Goal: Task Accomplishment & Management: Use online tool/utility

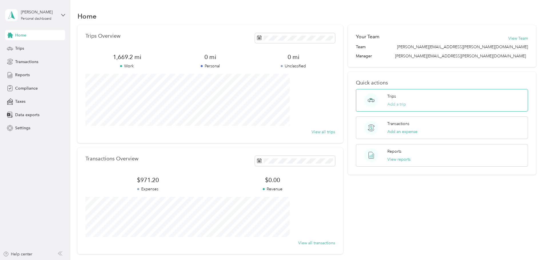
click at [387, 104] on button "Add a trip" at bounding box center [396, 104] width 19 height 6
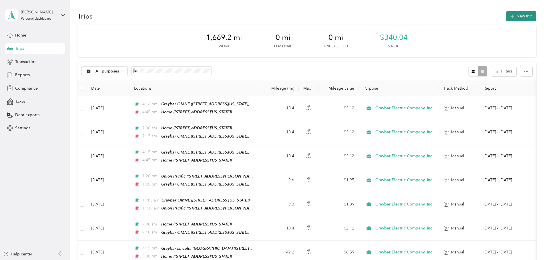
click at [506, 17] on button "New trip" at bounding box center [521, 16] width 30 height 10
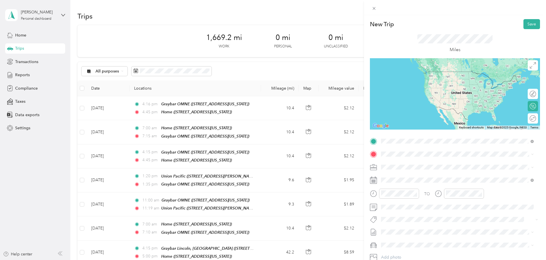
click at [409, 166] on div "Home [STREET_ADDRESS][US_STATE]" at bounding box center [420, 167] width 57 height 12
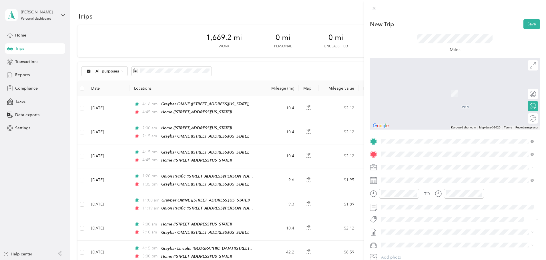
click at [429, 178] on div "Graybar OMNE" at bounding box center [420, 176] width 57 height 5
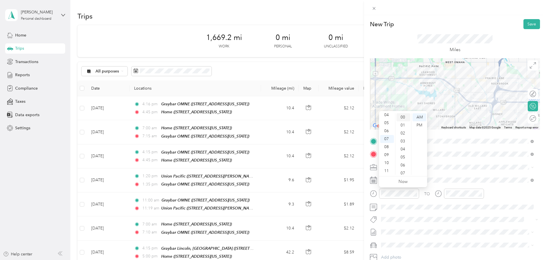
click at [401, 115] on div "00" at bounding box center [403, 117] width 14 height 8
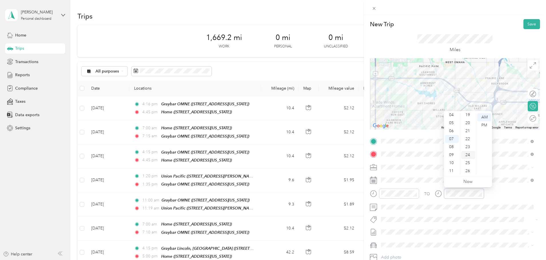
scroll to position [142, 0]
click at [469, 135] on div "20" at bounding box center [468, 136] width 14 height 8
click at [523, 22] on button "Save" at bounding box center [531, 24] width 17 height 10
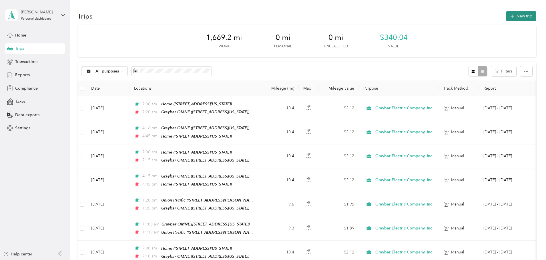
click at [506, 13] on button "New trip" at bounding box center [521, 16] width 30 height 10
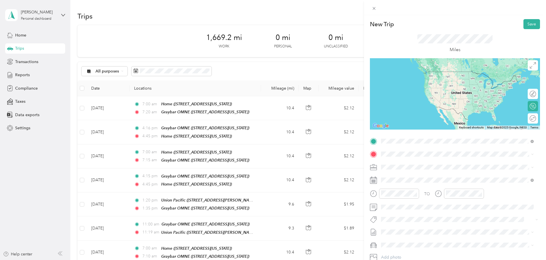
click at [418, 168] on span "[STREET_ADDRESS][US_STATE]" at bounding box center [420, 170] width 57 height 5
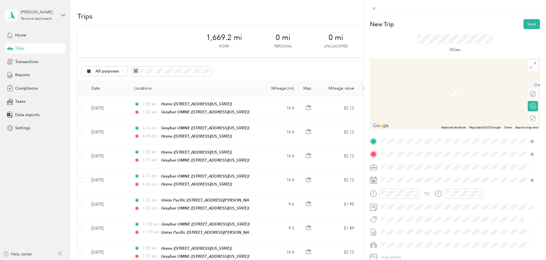
click at [408, 183] on span "[STREET_ADDRESS][US_STATE]" at bounding box center [420, 183] width 57 height 5
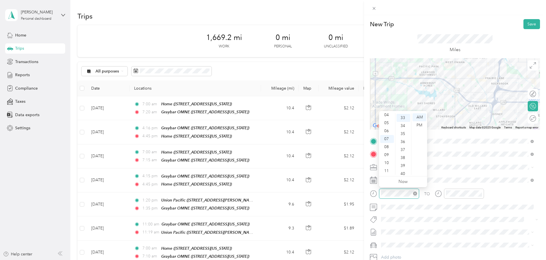
scroll to position [264, 0]
click at [388, 115] on div "04" at bounding box center [387, 115] width 14 height 8
click at [419, 126] on div "PM" at bounding box center [419, 125] width 14 height 8
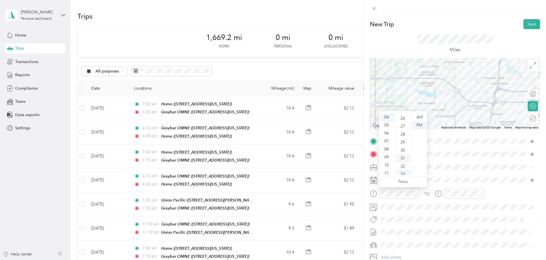
click at [404, 151] on div "30" at bounding box center [403, 151] width 14 height 8
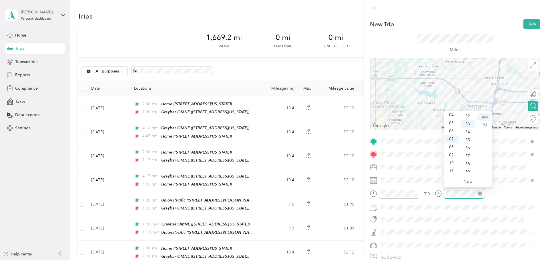
scroll to position [264, 0]
click at [454, 123] on div "05" at bounding box center [452, 123] width 14 height 8
click at [482, 126] on div "PM" at bounding box center [484, 125] width 14 height 8
click at [467, 132] on div "10" at bounding box center [468, 133] width 14 height 8
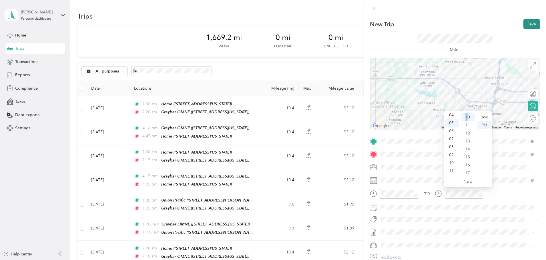
click at [532, 26] on button "Save" at bounding box center [531, 24] width 17 height 10
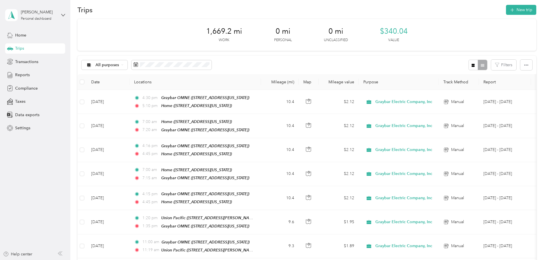
scroll to position [0, 0]
